Goal: Find specific page/section: Find specific page/section

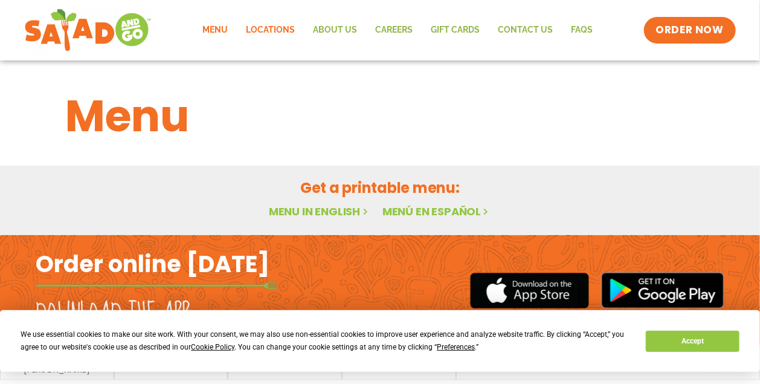
click at [271, 31] on link "Locations" at bounding box center [270, 30] width 67 height 28
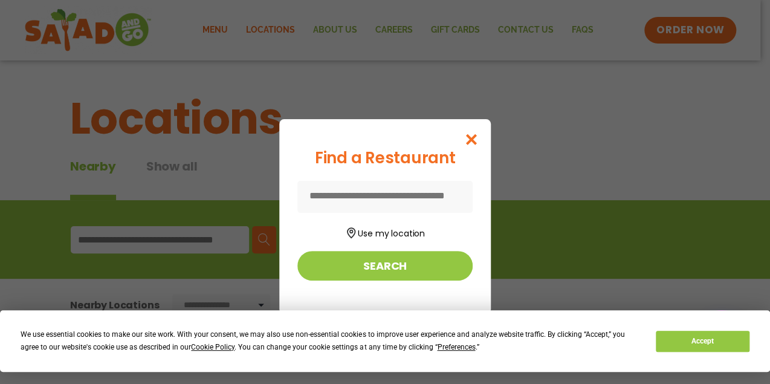
click at [222, 30] on div "Find a Restaurant Use my location Search" at bounding box center [385, 192] width 770 height 384
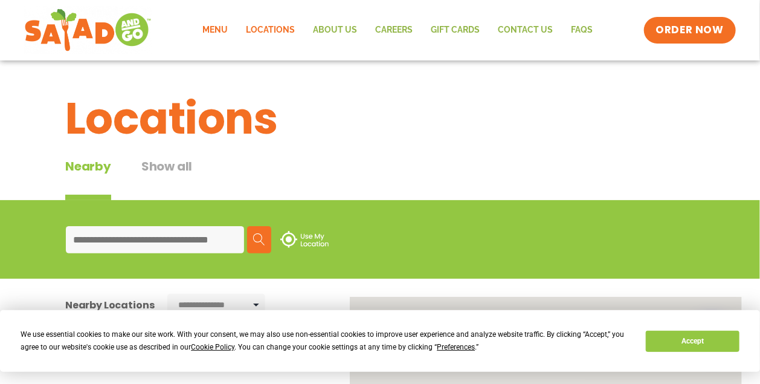
click at [223, 24] on link "Menu" at bounding box center [214, 30] width 43 height 28
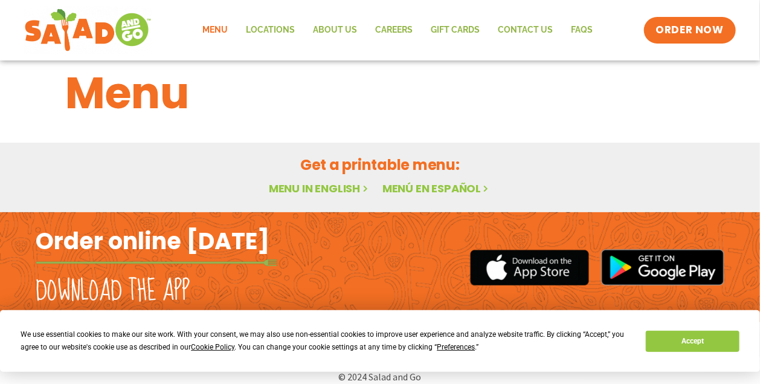
scroll to position [36, 0]
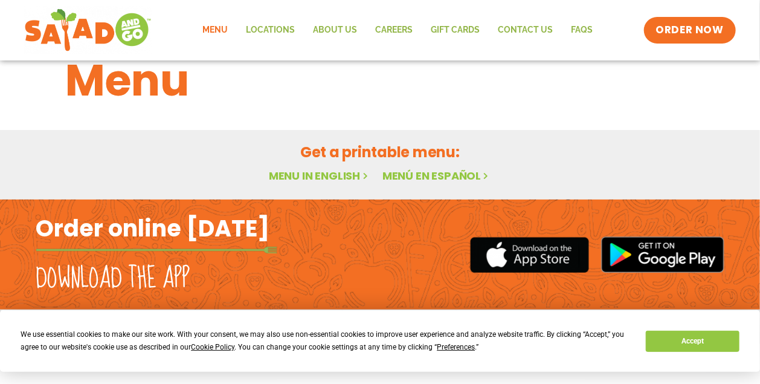
click at [338, 172] on link "Menu in English" at bounding box center [319, 175] width 101 height 15
click at [666, 332] on button "Accept" at bounding box center [692, 340] width 93 height 21
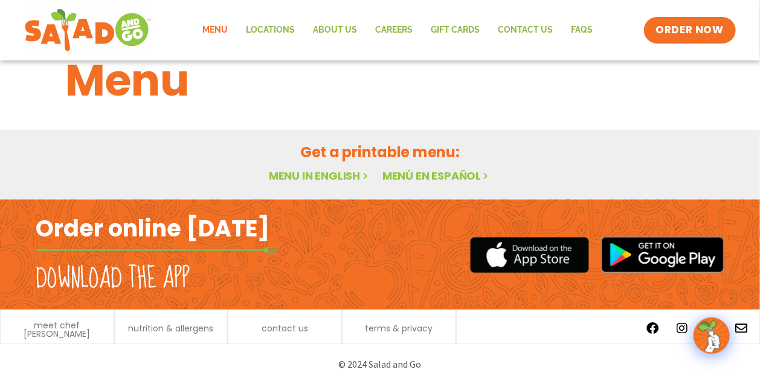
click at [373, 89] on h1 "Menu" at bounding box center [379, 80] width 629 height 65
click at [710, 333] on img at bounding box center [712, 335] width 34 height 34
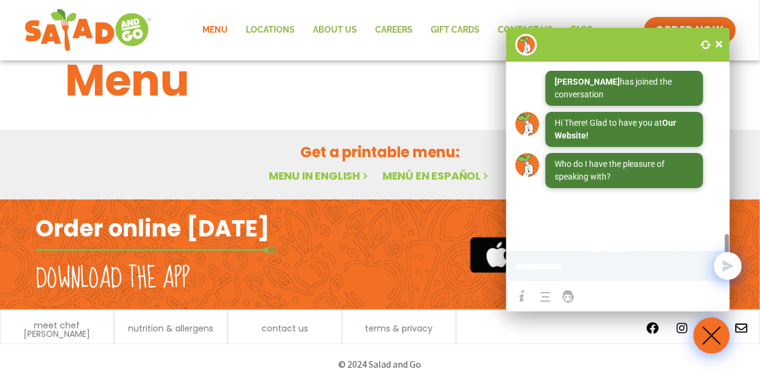
click at [716, 44] on span at bounding box center [719, 44] width 12 height 12
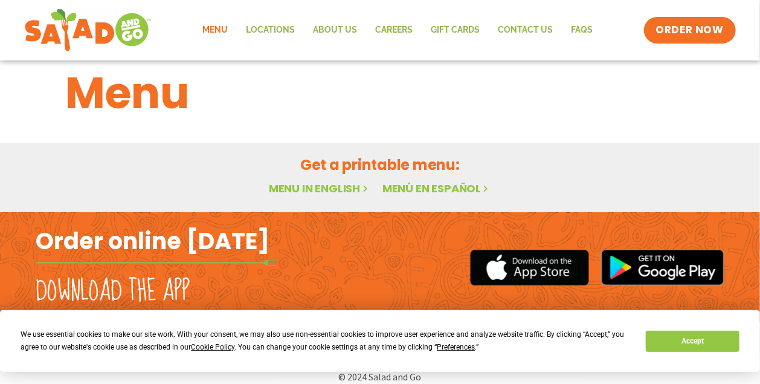
scroll to position [36, 0]
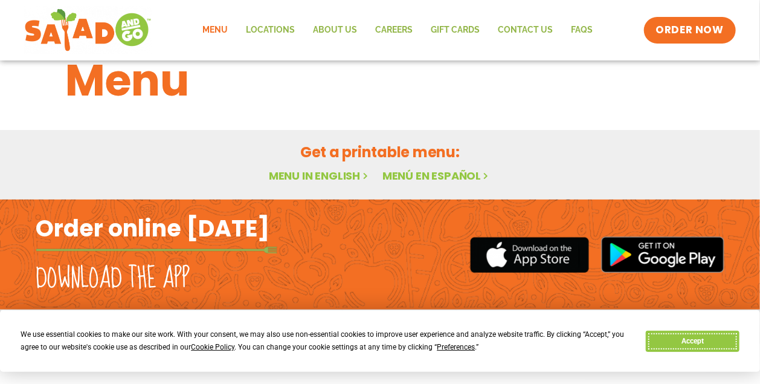
click at [664, 339] on button "Accept" at bounding box center [692, 340] width 93 height 21
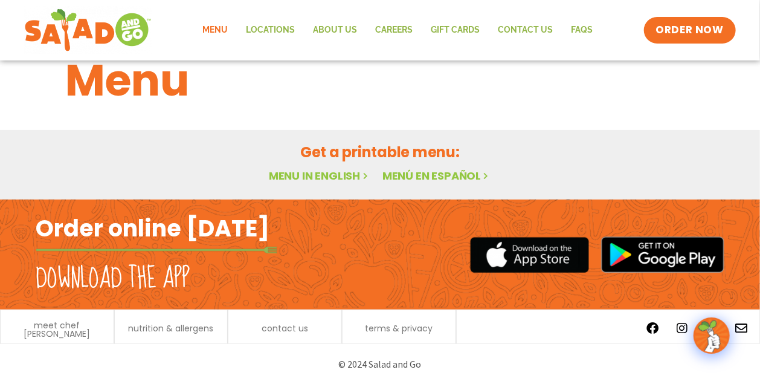
click at [314, 175] on link "Menu in English" at bounding box center [319, 175] width 101 height 15
